Goal: Navigation & Orientation: Find specific page/section

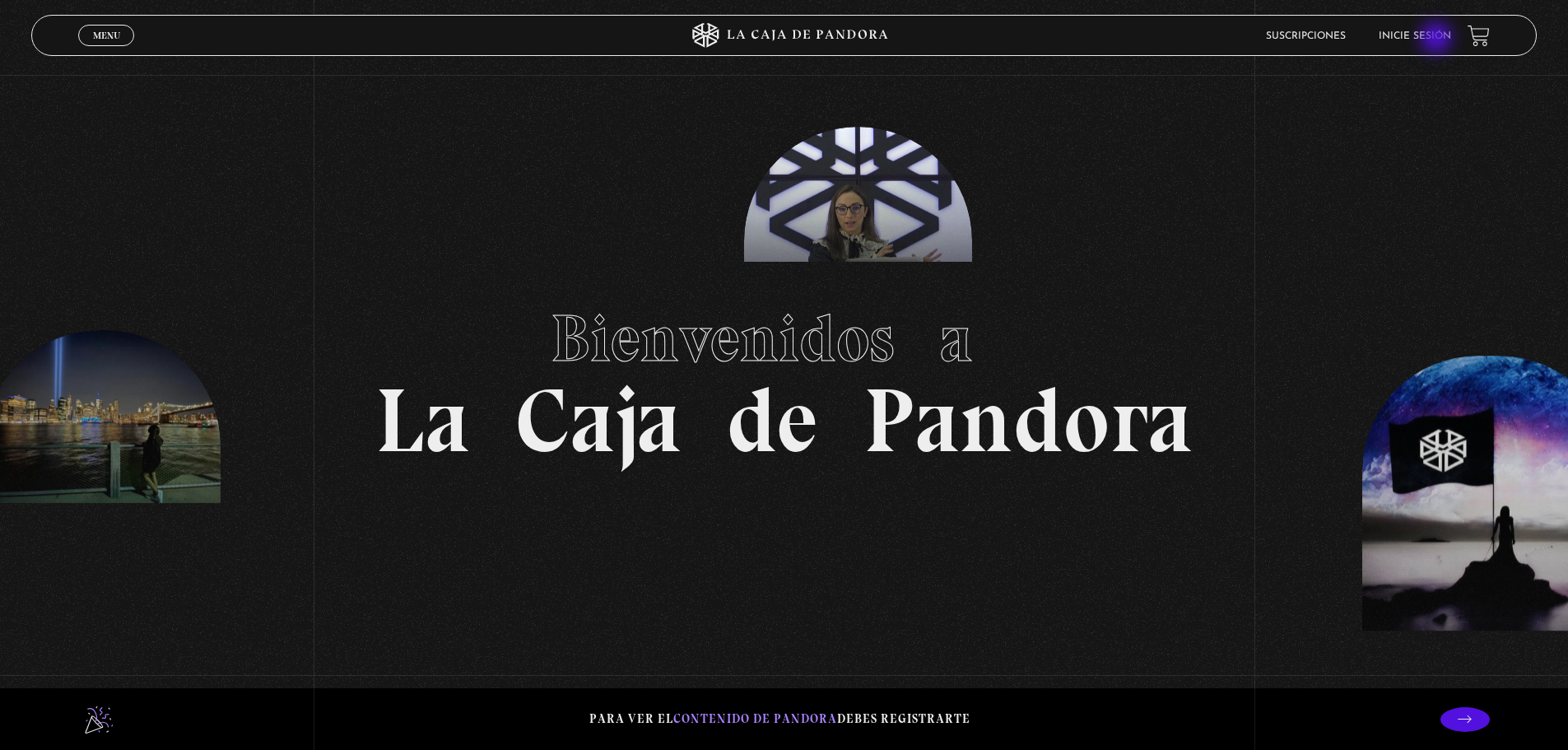
click at [1438, 39] on link "Inicie sesión" at bounding box center [1414, 36] width 72 height 10
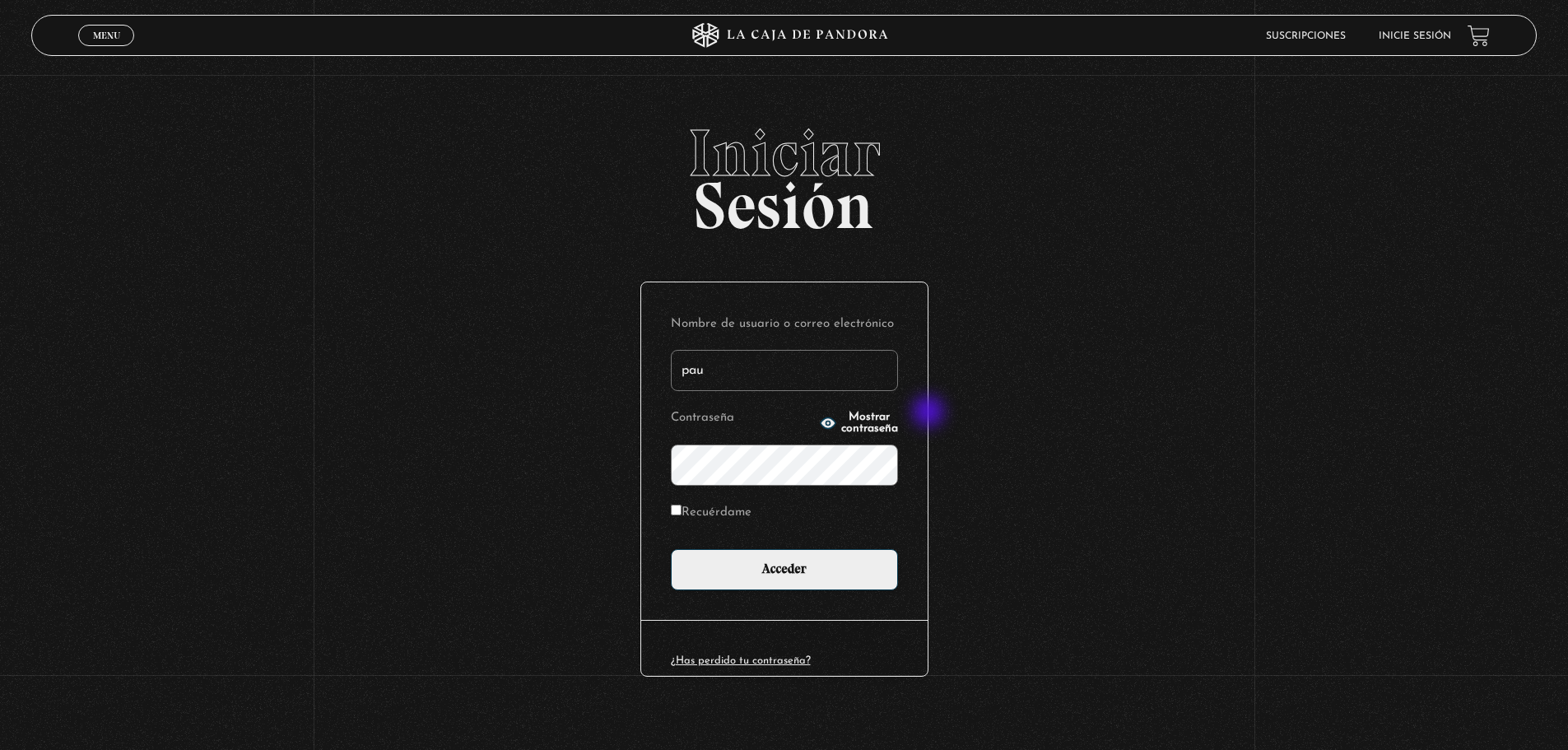
type input "[EMAIL_ADDRESS][DOMAIN_NAME]"
click at [671, 549] on input "Acceder" at bounding box center [784, 569] width 227 height 41
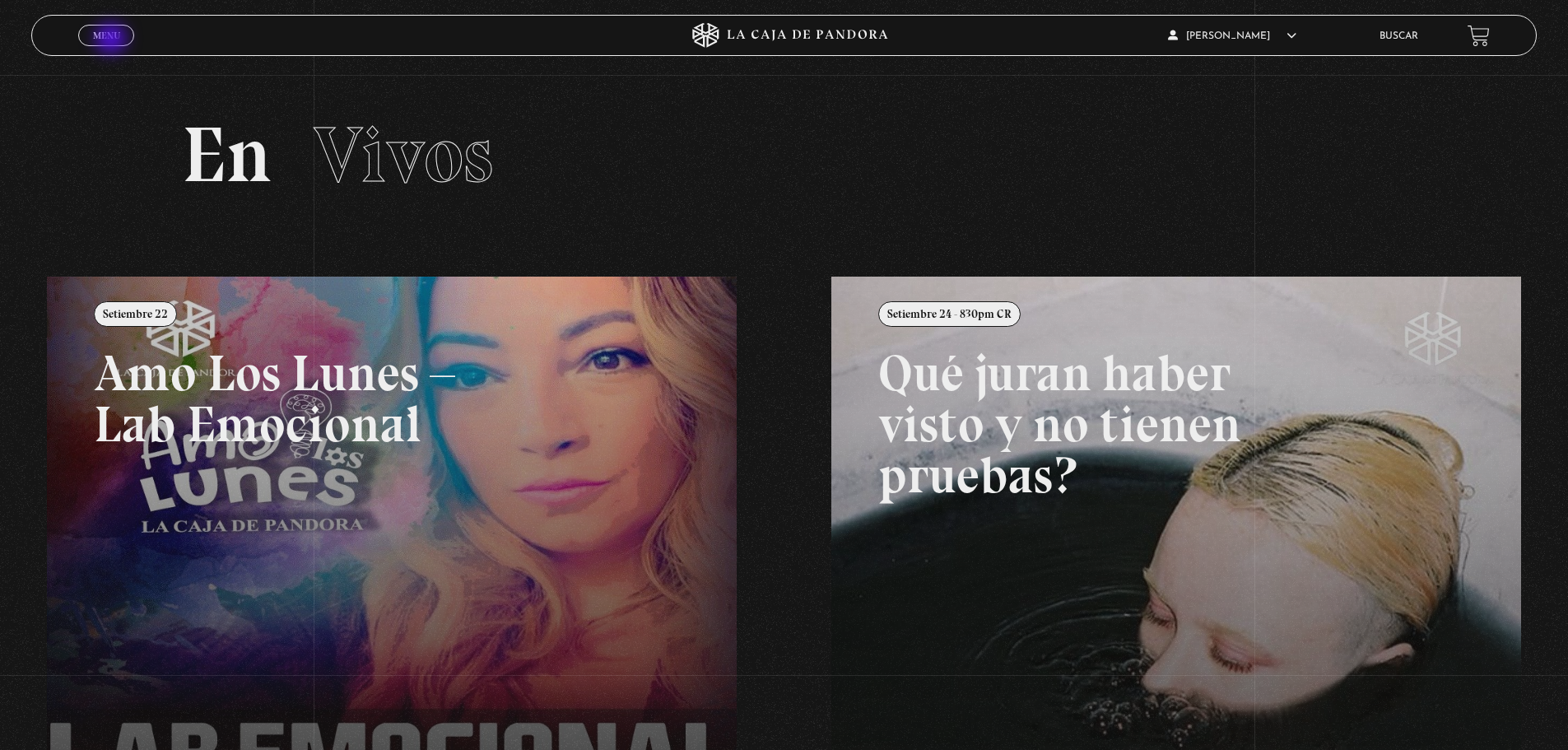
click at [113, 40] on span "Menu" at bounding box center [107, 36] width 27 height 10
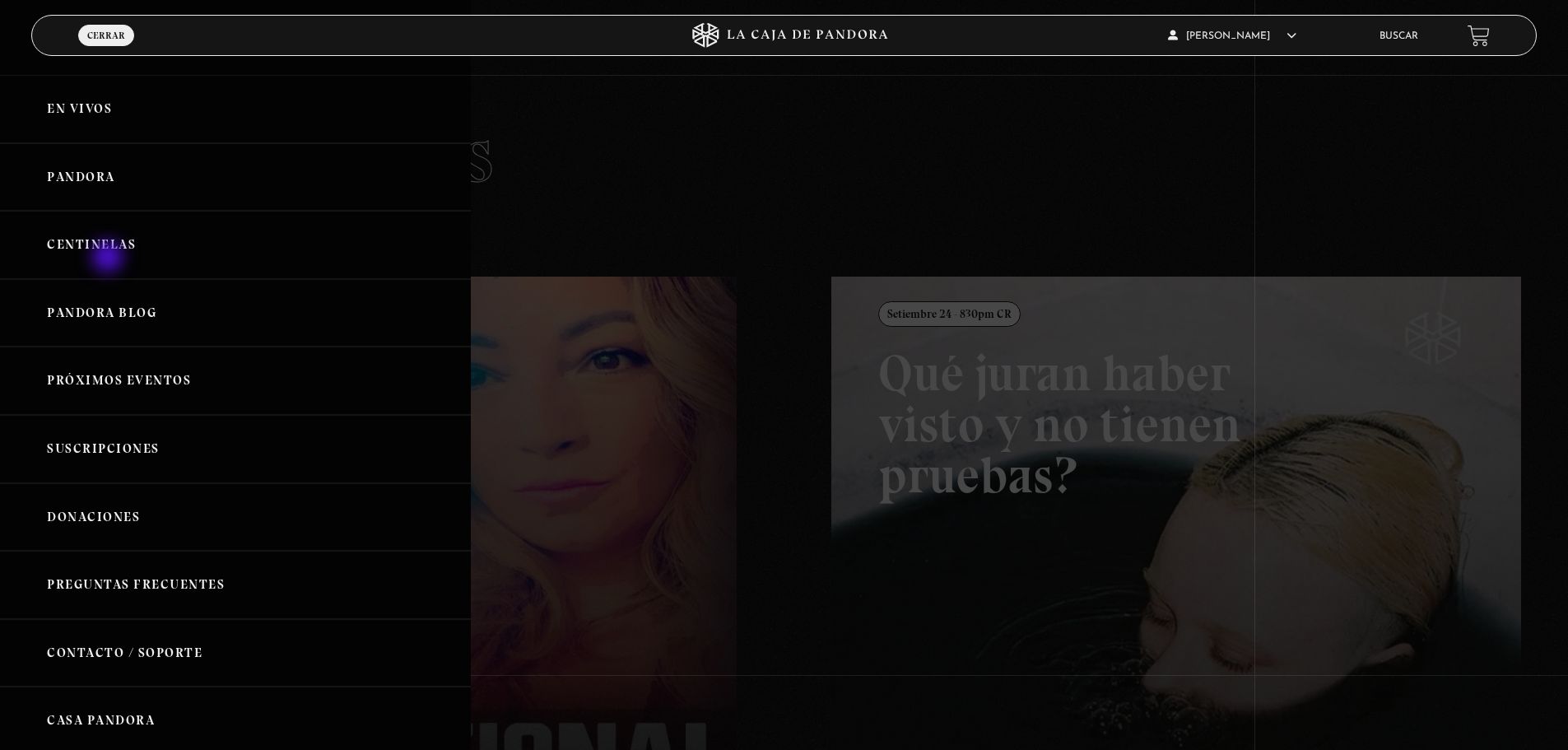
click at [110, 259] on link "Centinelas" at bounding box center [235, 245] width 471 height 68
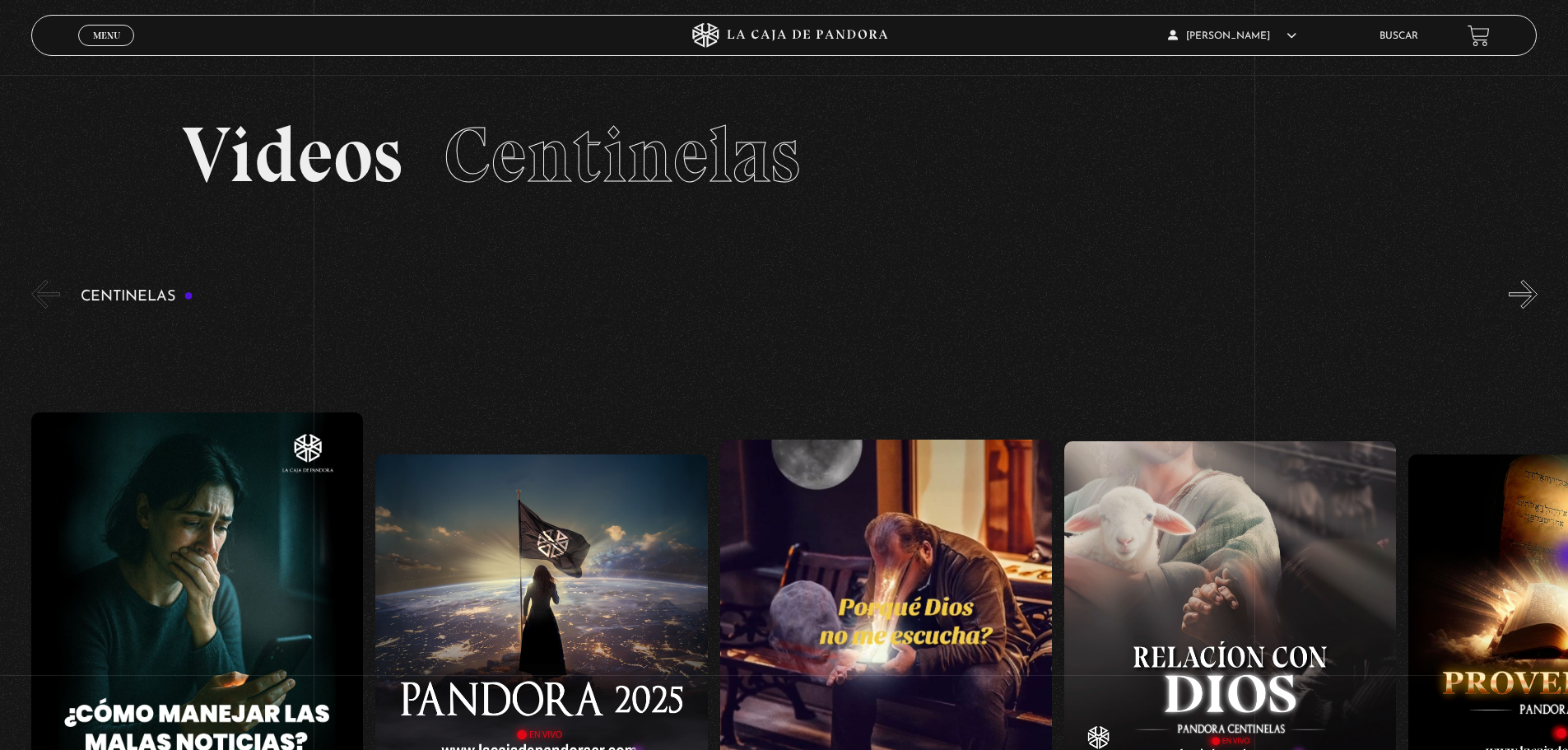
scroll to position [620, 0]
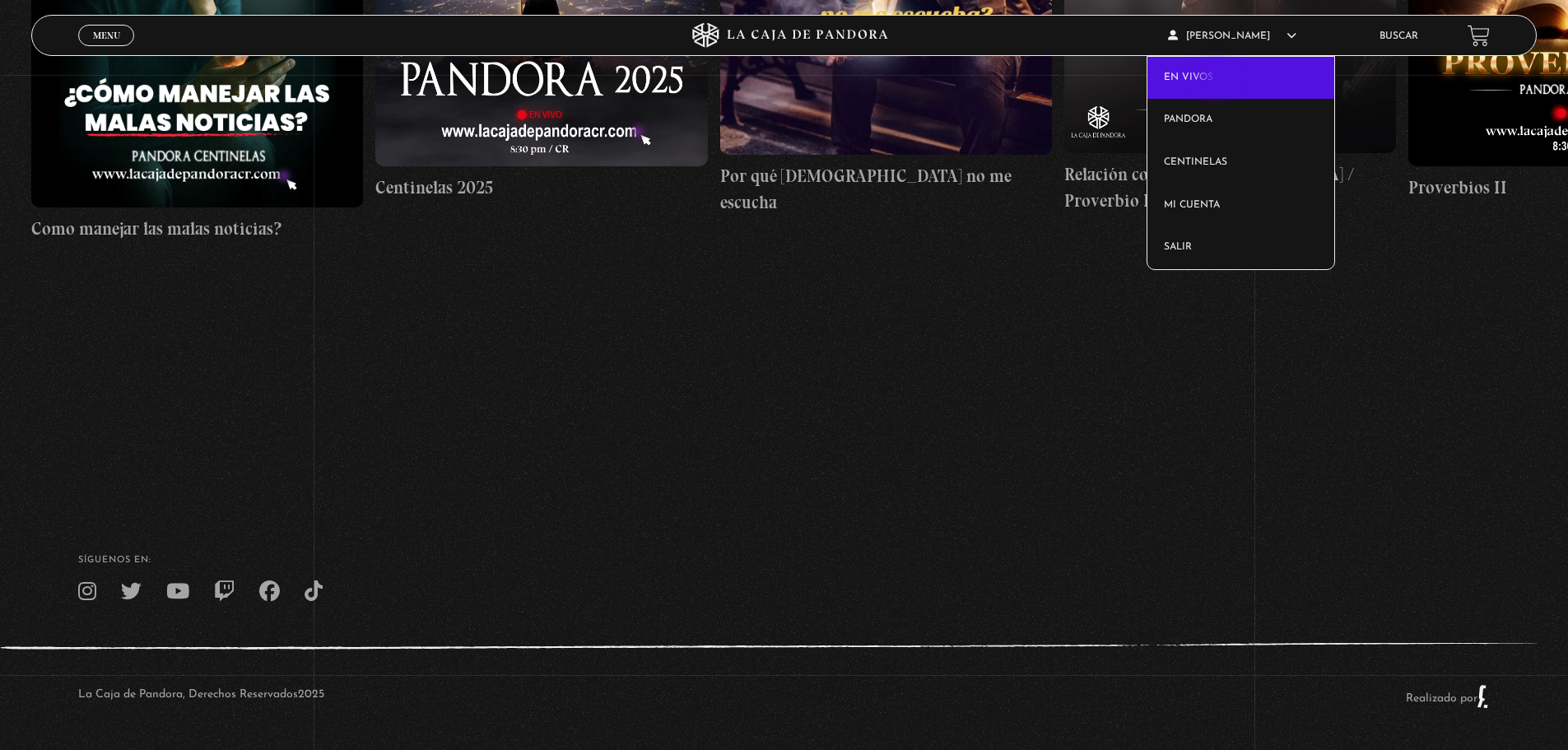
click at [1218, 80] on link "En vivos" at bounding box center [1241, 78] width 187 height 42
